Goal: Task Accomplishment & Management: Complete application form

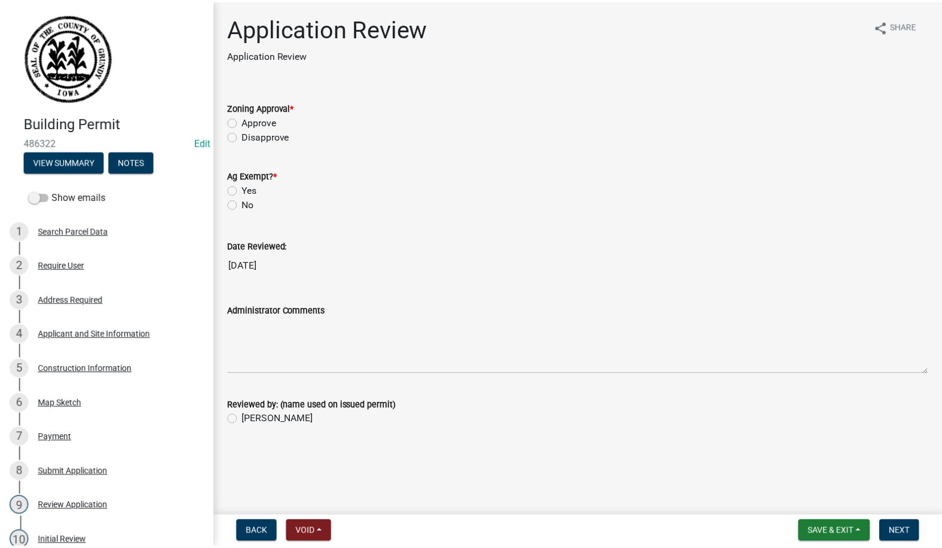
scroll to position [164, 0]
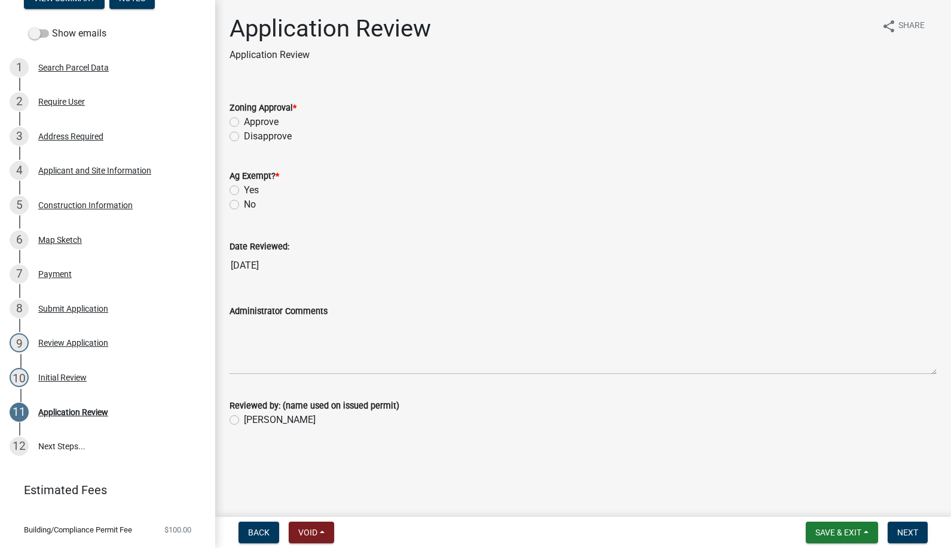
drag, startPoint x: 234, startPoint y: 118, endPoint x: 234, endPoint y: 131, distance: 12.6
click at [244, 120] on label "Approve" at bounding box center [261, 122] width 35 height 14
click at [244, 120] on input "Approve" at bounding box center [248, 119] width 8 height 8
radio input "true"
click at [244, 202] on label "No" at bounding box center [250, 204] width 12 height 14
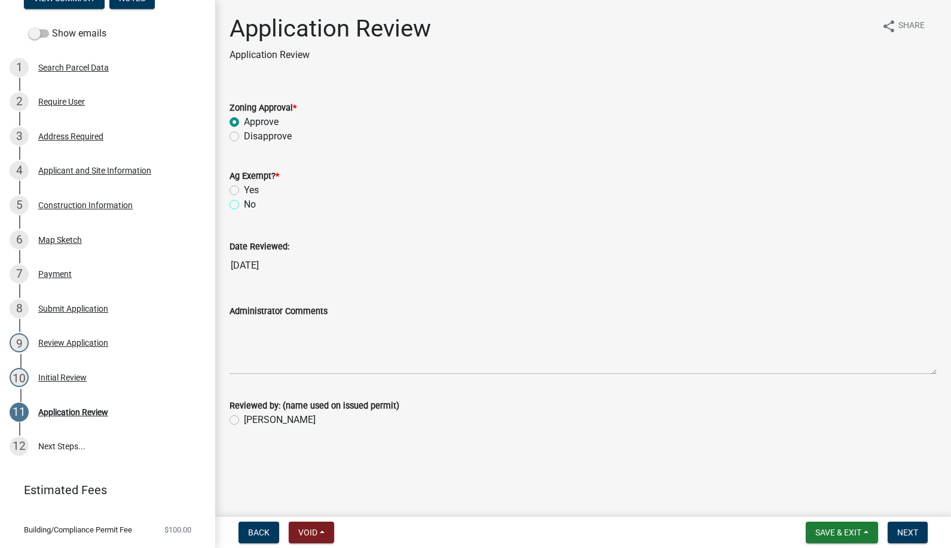
click at [244, 202] on input "No" at bounding box center [248, 201] width 8 height 8
radio input "true"
click at [244, 417] on label "[PERSON_NAME]" at bounding box center [280, 420] width 72 height 14
click at [244, 417] on input "[PERSON_NAME]" at bounding box center [248, 417] width 8 height 8
radio input "true"
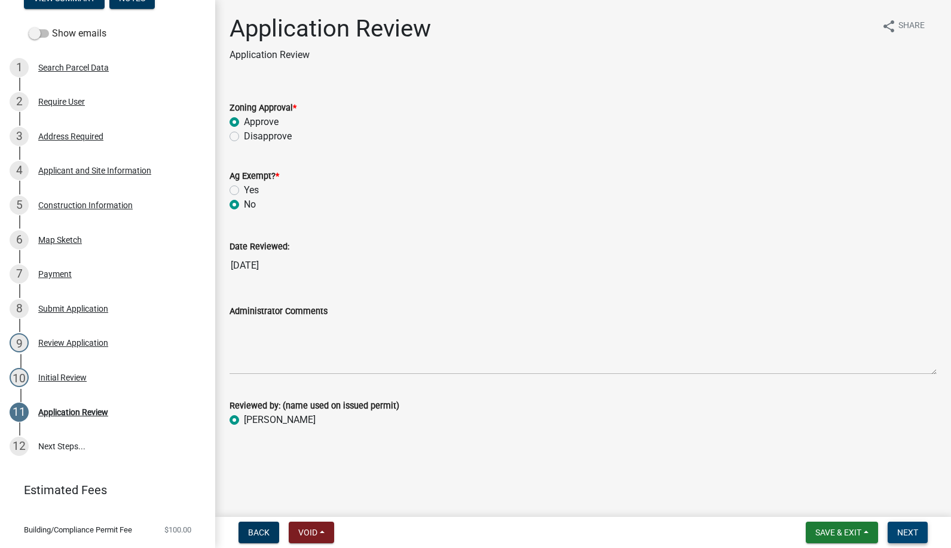
click at [899, 532] on span "Next" at bounding box center [908, 532] width 21 height 10
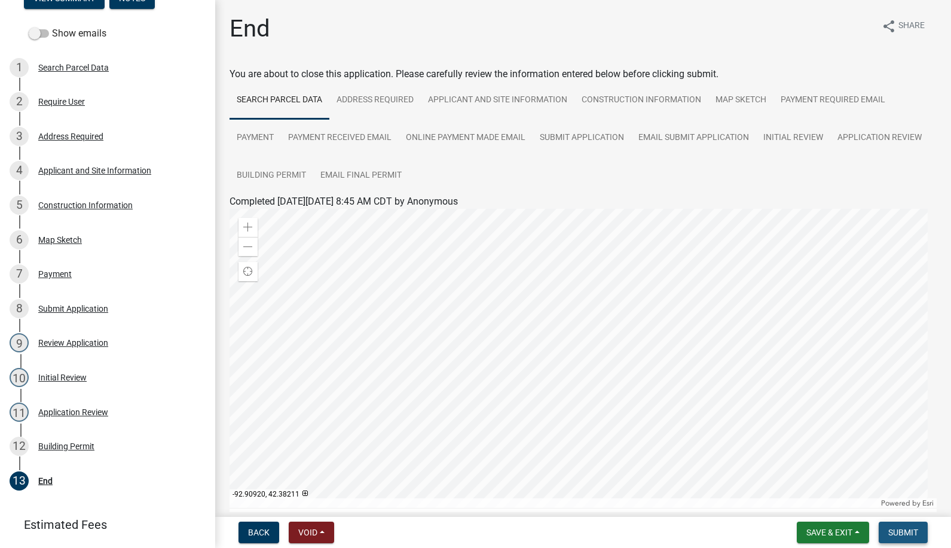
click at [894, 533] on span "Submit" at bounding box center [904, 532] width 30 height 10
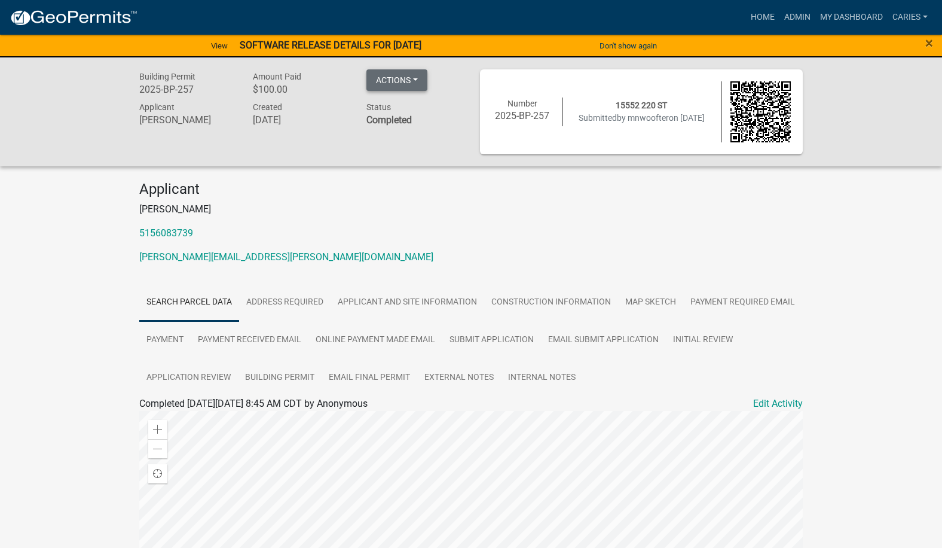
click at [414, 79] on button "Actions" at bounding box center [397, 80] width 61 height 22
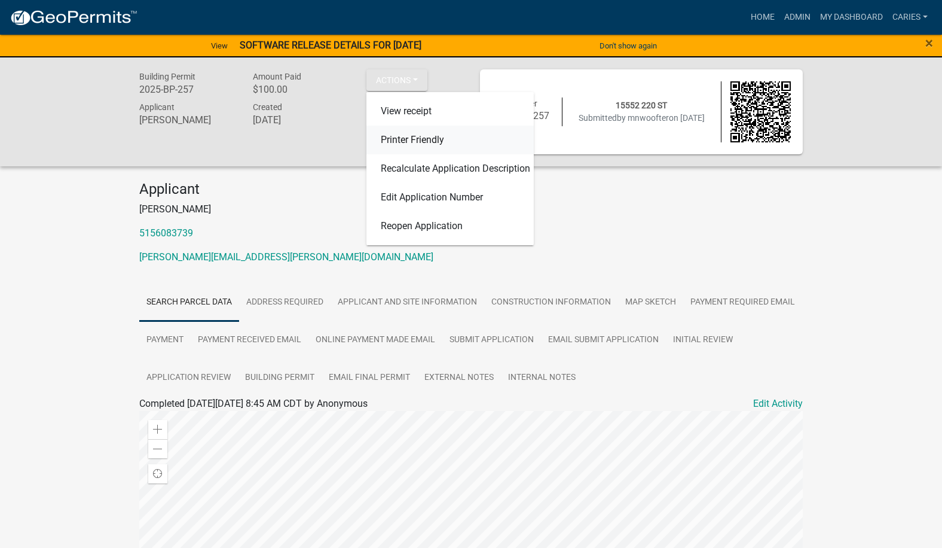
click at [420, 137] on link "Printer Friendly" at bounding box center [450, 140] width 167 height 29
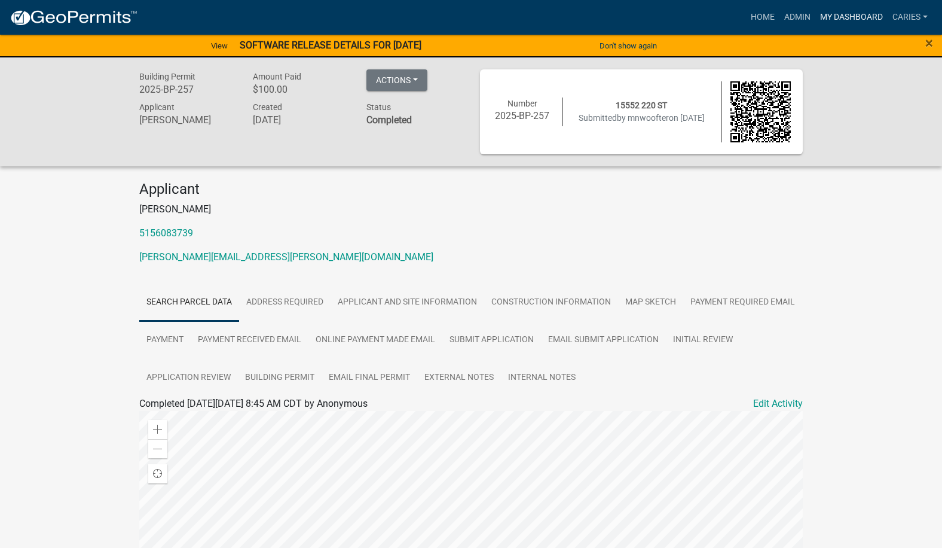
click at [834, 15] on link "My Dashboard" at bounding box center [852, 17] width 72 height 23
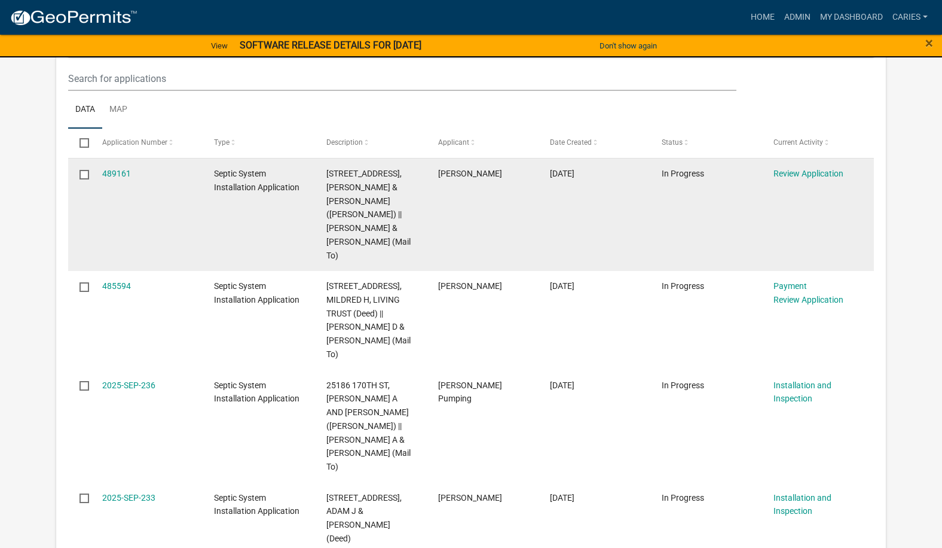
scroll to position [943, 0]
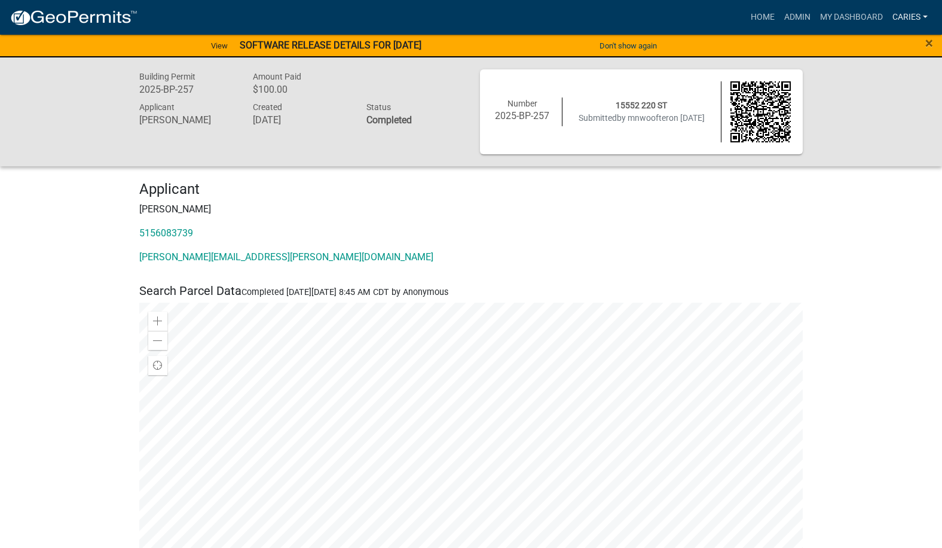
click at [904, 19] on link "CarieS" at bounding box center [910, 17] width 45 height 23
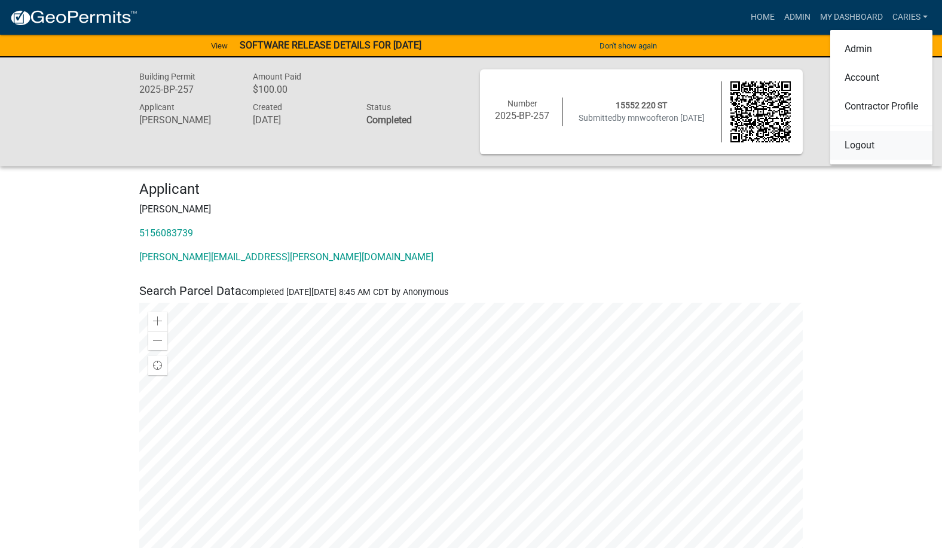
click at [866, 144] on link "Logout" at bounding box center [882, 145] width 102 height 29
